Goal: Information Seeking & Learning: Understand process/instructions

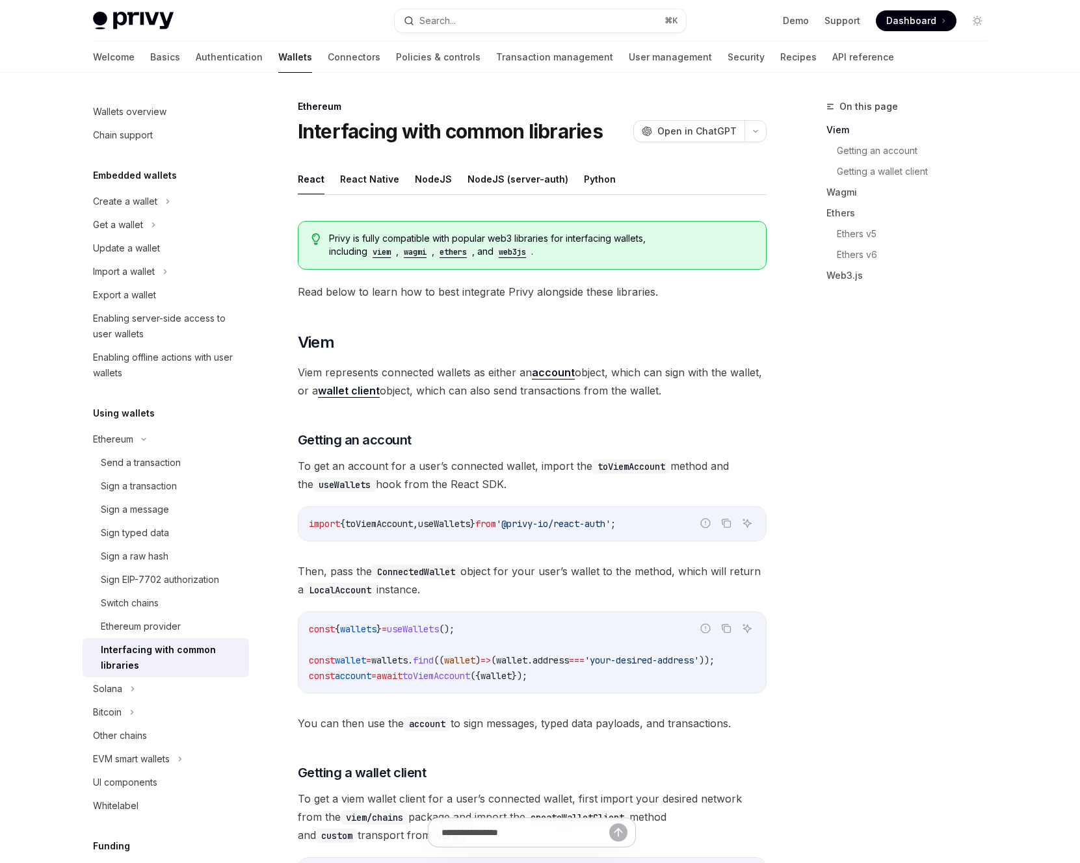
scroll to position [0, 14]
click at [343, 676] on span "account" at bounding box center [353, 676] width 36 height 12
drag, startPoint x: 343, startPoint y: 676, endPoint x: 416, endPoint y: 674, distance: 72.8
click at [411, 674] on span "const account = await toViemAccount ({ wallet });" at bounding box center [418, 676] width 218 height 12
click at [347, 659] on span "wallet" at bounding box center [350, 661] width 31 height 12
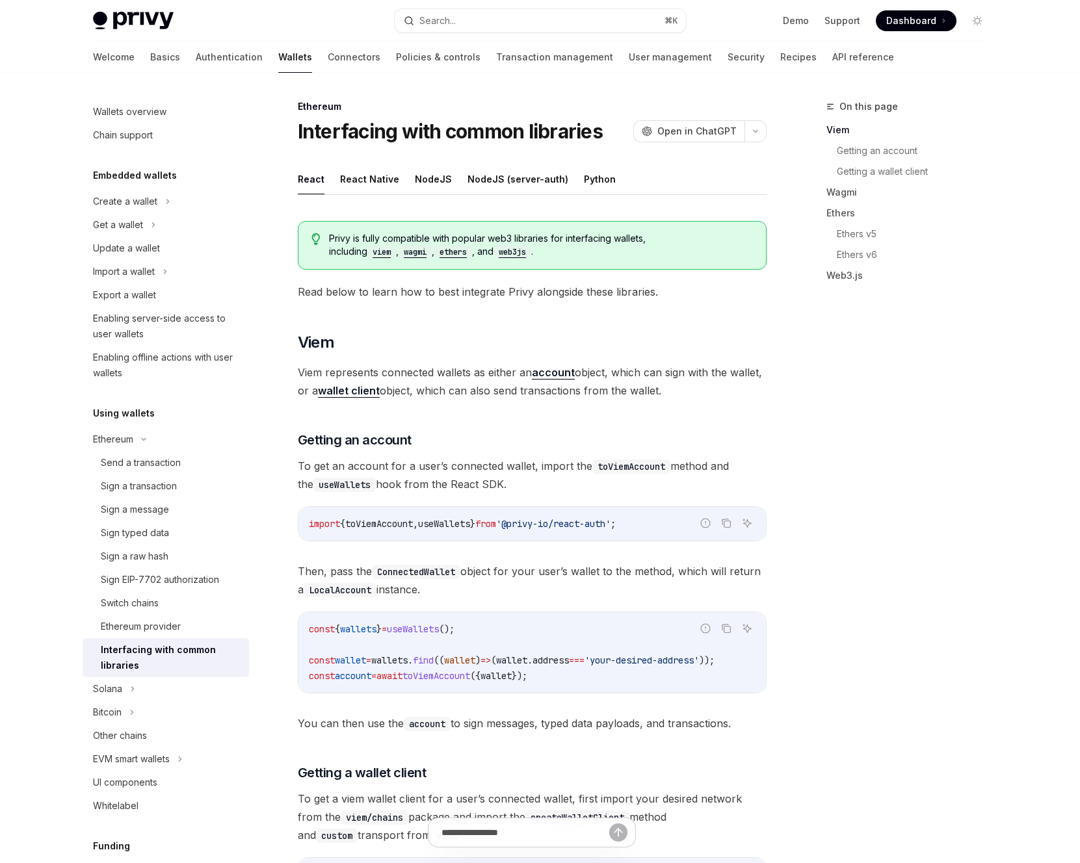
drag, startPoint x: 347, startPoint y: 659, endPoint x: 313, endPoint y: 658, distance: 34.5
click at [313, 658] on span "const wallet = wallets . find (( wallet ) => ( wallet . address === 'your-desir…" at bounding box center [512, 661] width 406 height 12
copy span "const wallet"
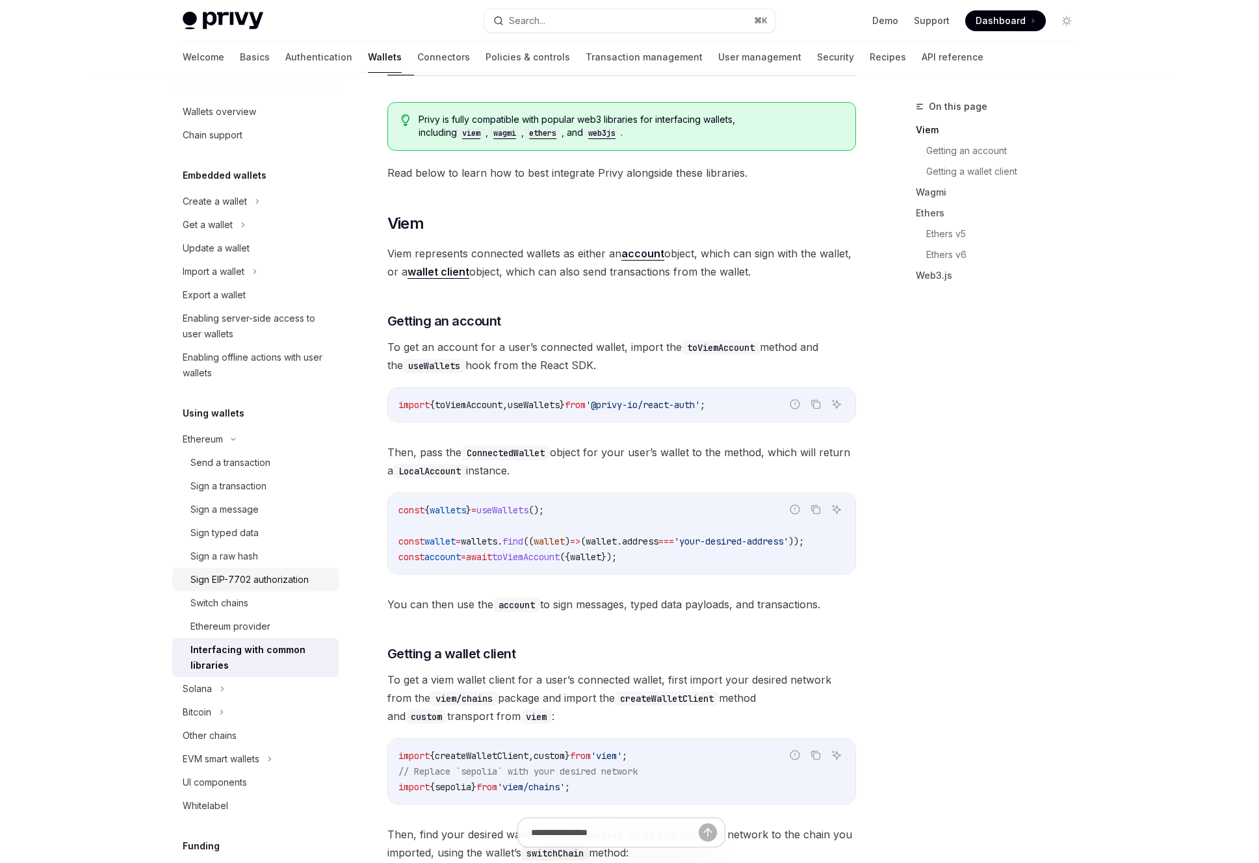
scroll to position [196, 0]
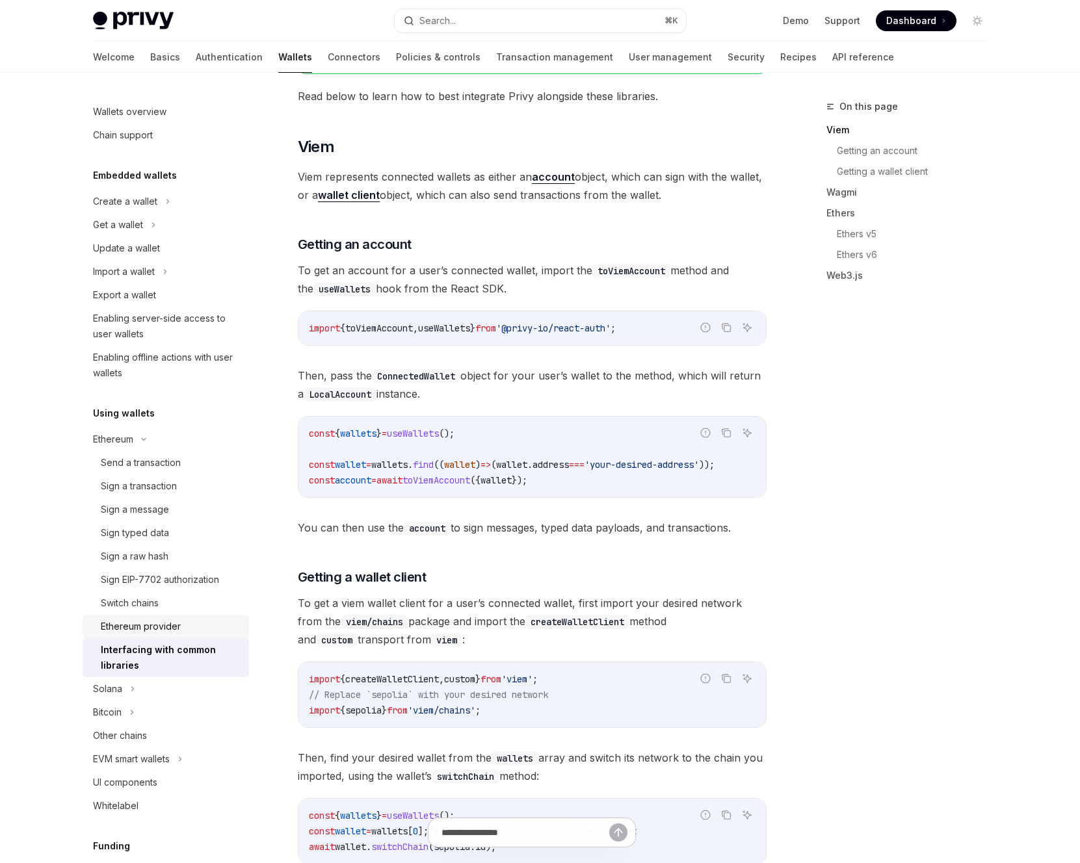
type textarea "*"
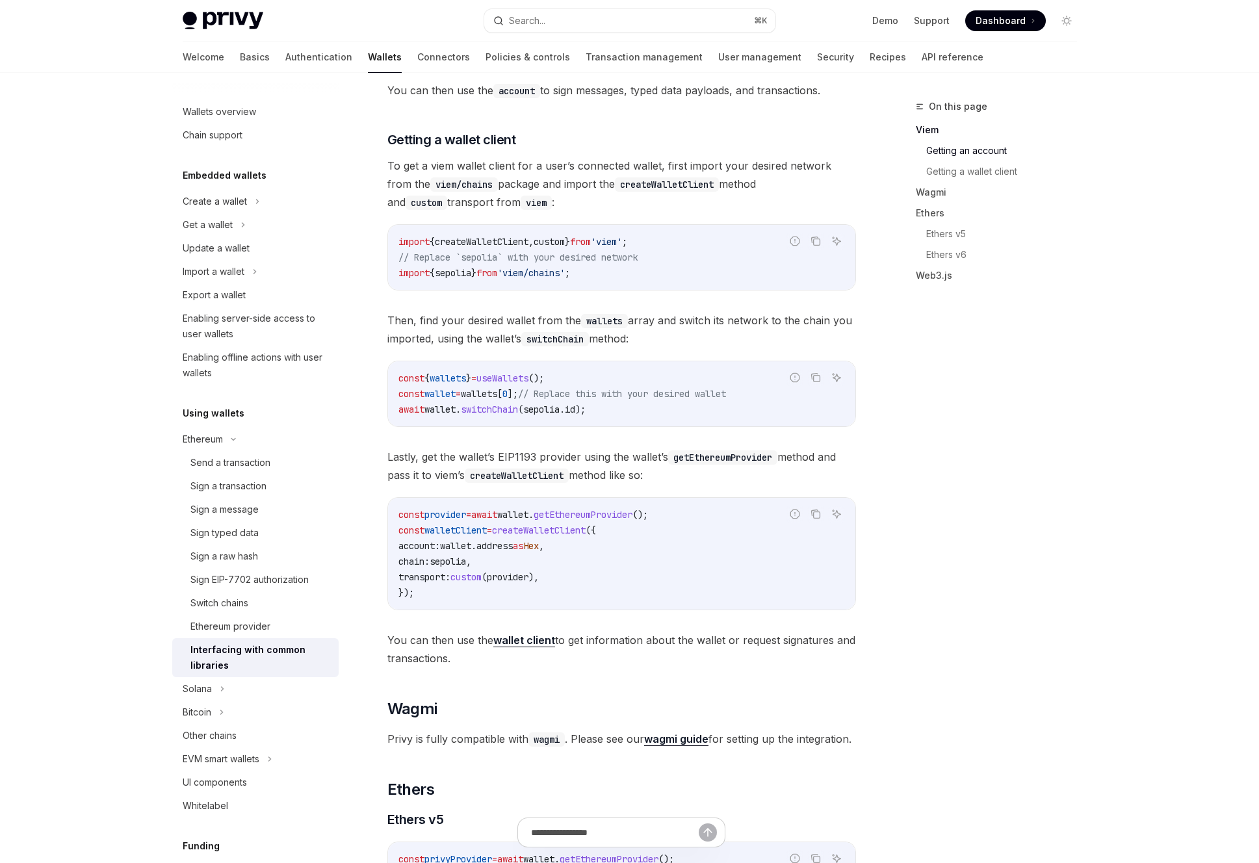
scroll to position [634, 0]
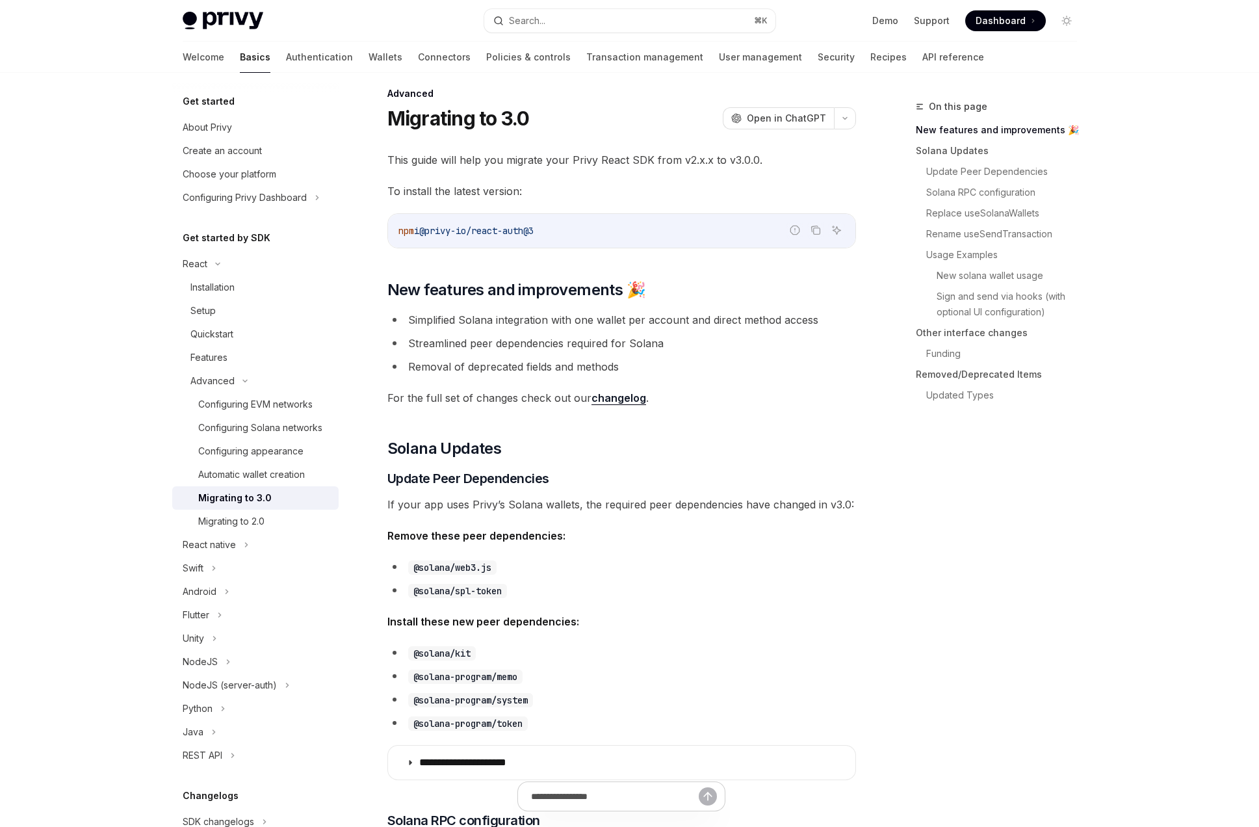
scroll to position [15, 0]
type textarea "*"
